Goal: Task Accomplishment & Management: Manage account settings

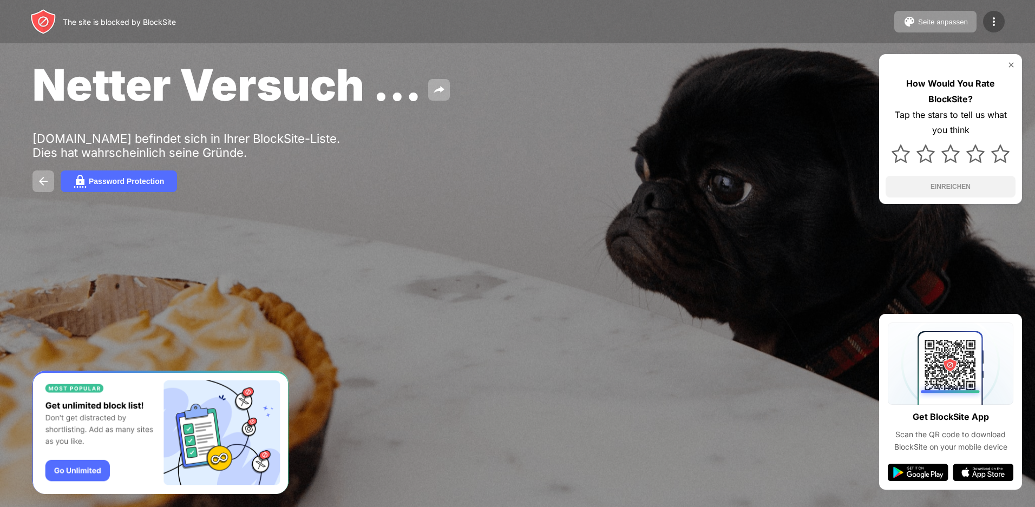
click at [1002, 22] on div at bounding box center [995, 22] width 22 height 22
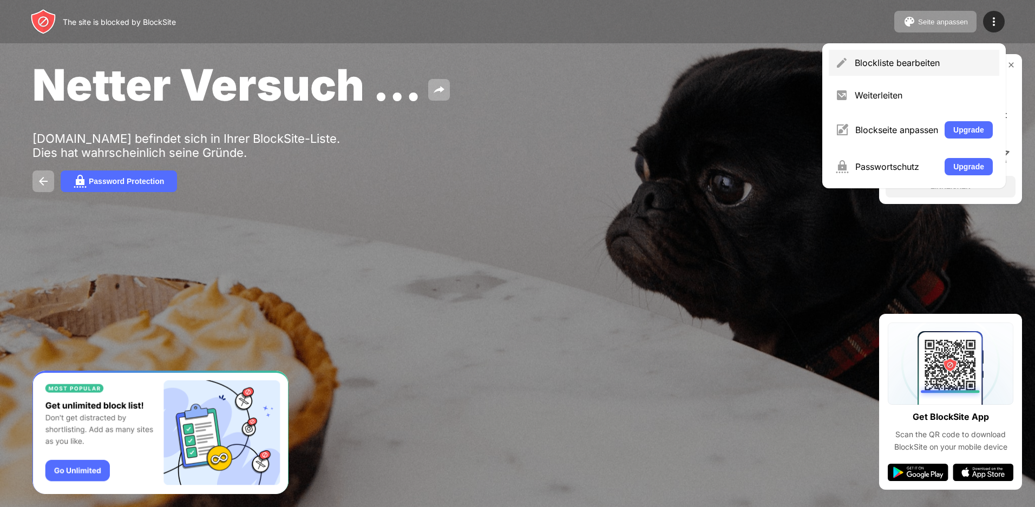
click at [949, 67] on div "Blockliste bearbeiten" at bounding box center [924, 62] width 138 height 11
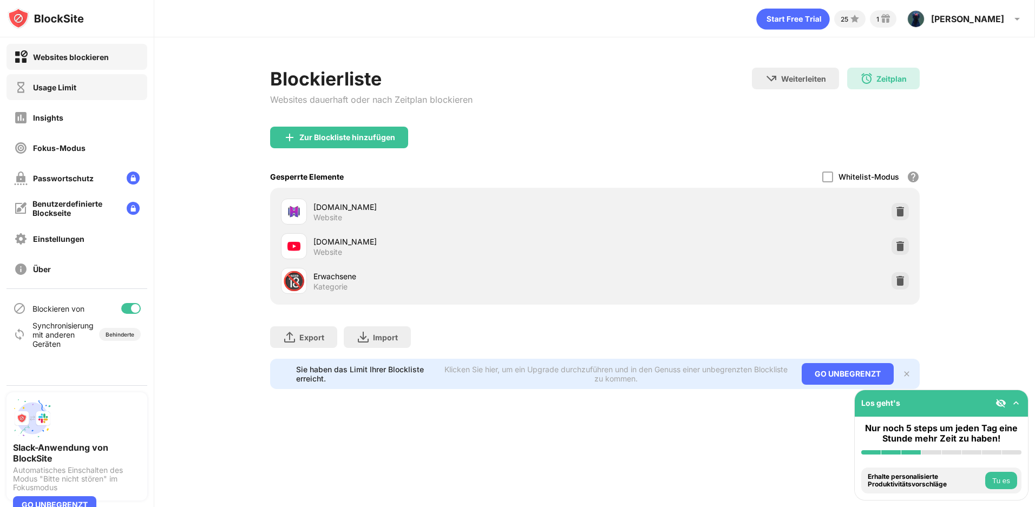
click at [63, 99] on div "Usage Limit" at bounding box center [76, 87] width 141 height 26
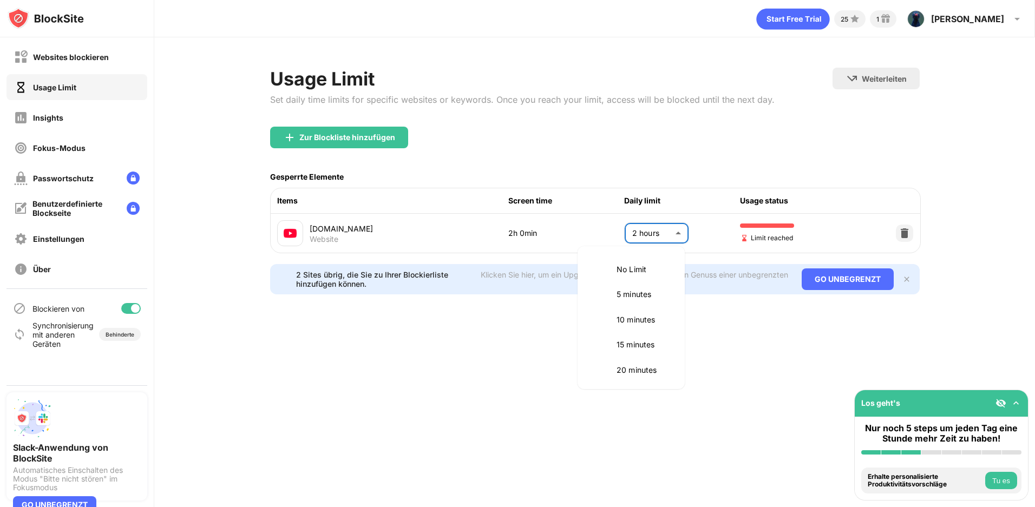
click at [660, 230] on body "Websites blockieren Usage Limit Insights Fokus-Modus Passwortschutz Benutzerdef…" at bounding box center [517, 253] width 1035 height 507
click at [650, 290] on p "1.5 hours" at bounding box center [644, 292] width 55 height 12
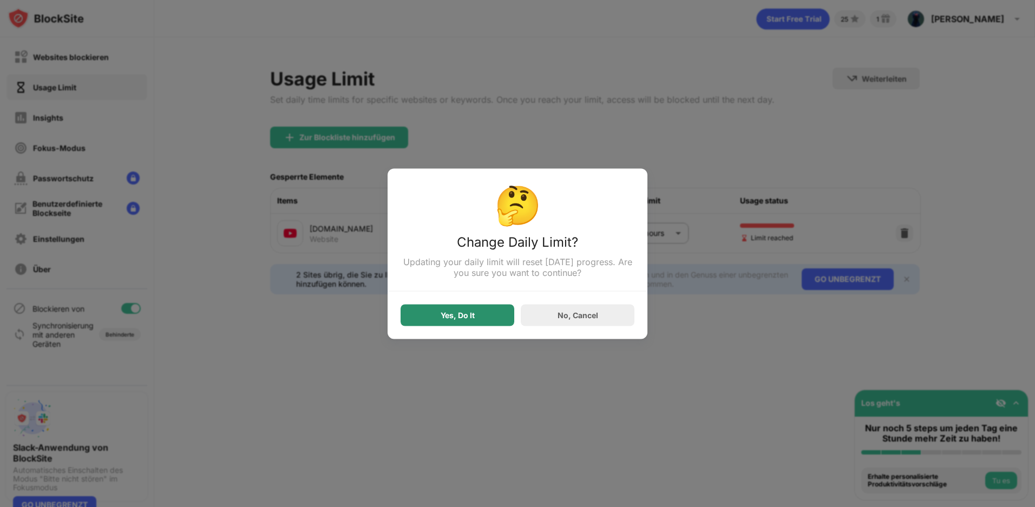
click at [455, 320] on div "Yes, Do It" at bounding box center [458, 315] width 34 height 9
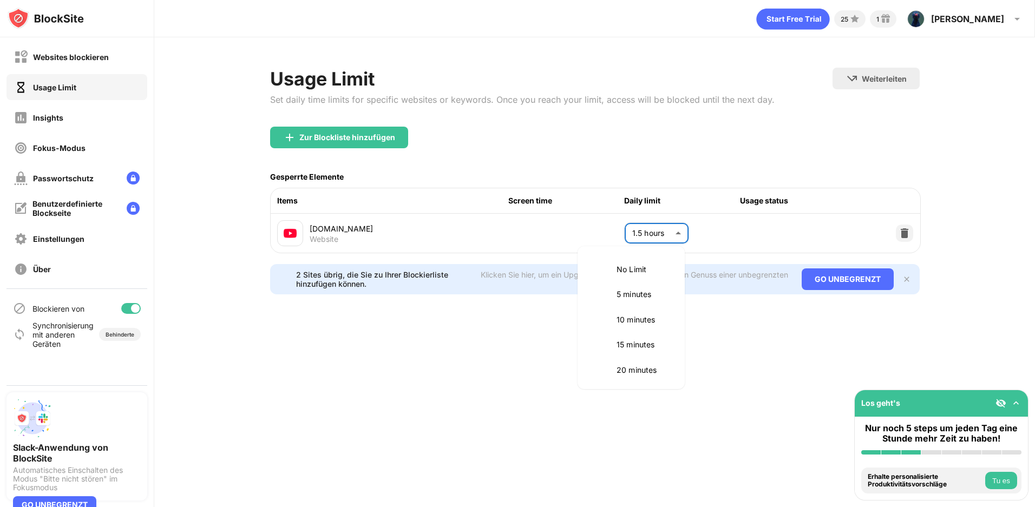
click at [656, 235] on body "Websites blockieren Usage Limit Insights Fokus-Modus Passwortschutz Benutzerdef…" at bounding box center [517, 253] width 1035 height 507
click at [650, 342] on p "2 hours" at bounding box center [644, 343] width 55 height 12
type input "***"
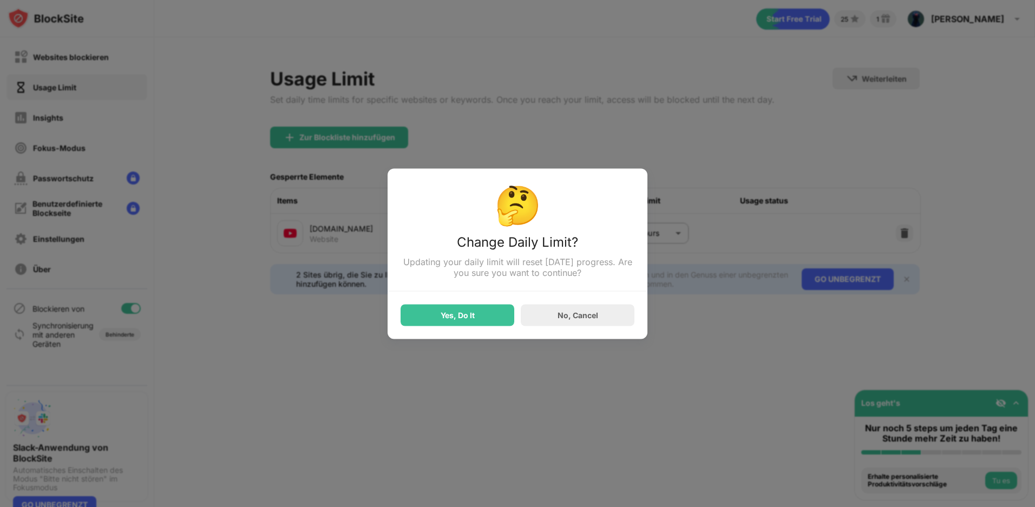
click at [489, 311] on div "Yes, Do It" at bounding box center [458, 315] width 114 height 22
